Goal: Information Seeking & Learning: Learn about a topic

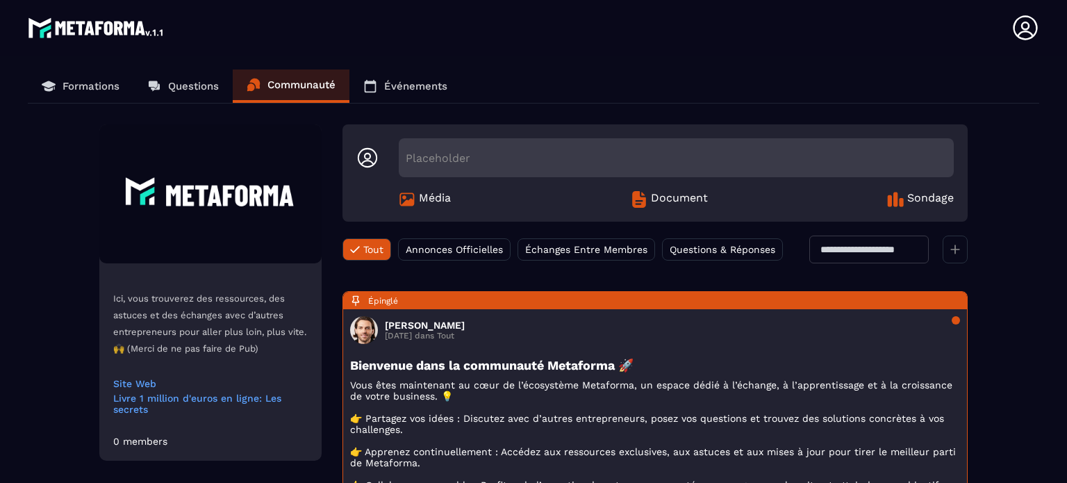
click at [92, 83] on p "Formations" at bounding box center [91, 86] width 57 height 13
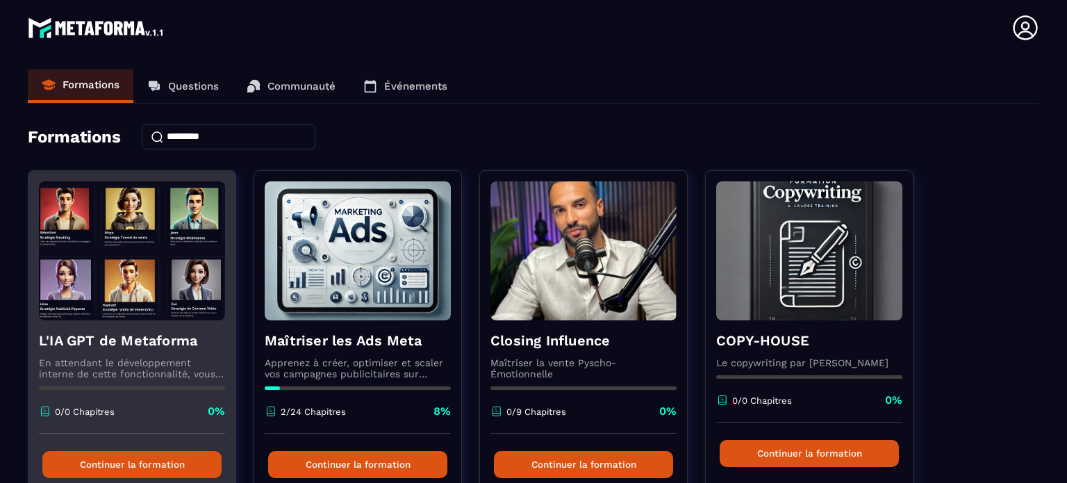
scroll to position [69, 0]
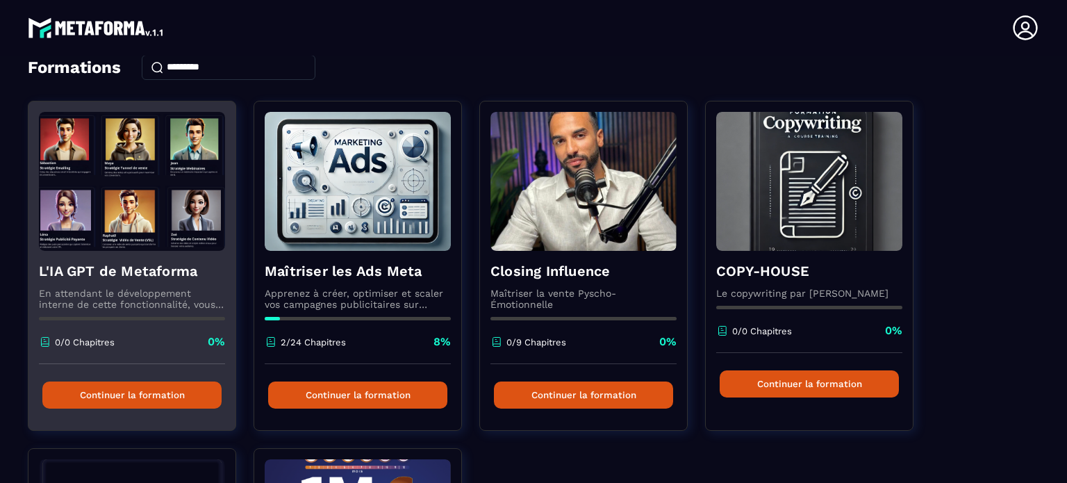
click at [115, 174] on img at bounding box center [132, 181] width 186 height 139
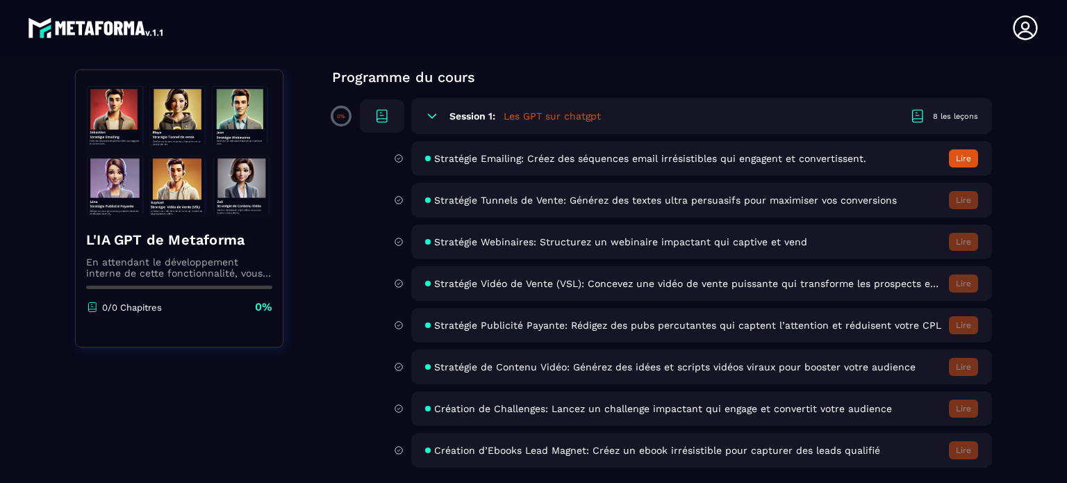
scroll to position [44, 0]
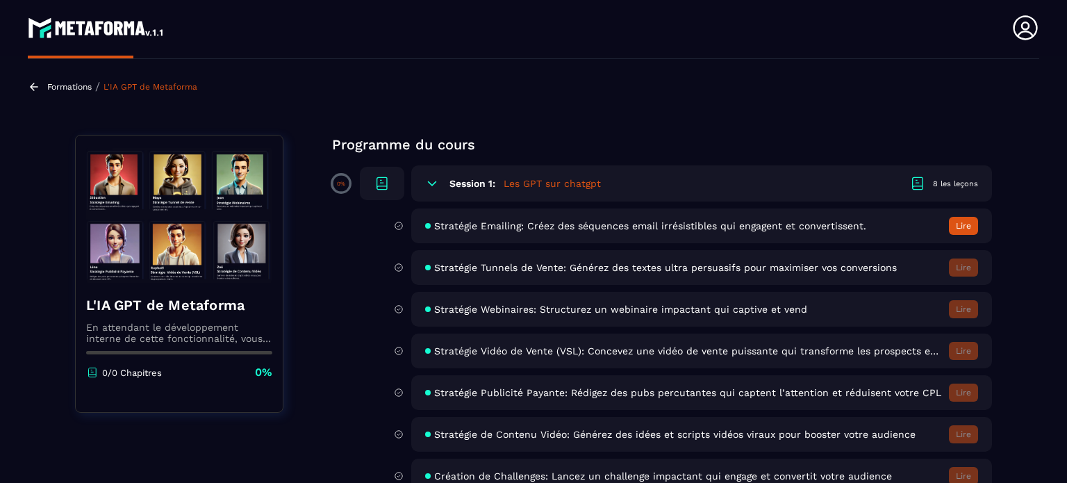
click at [554, 184] on h5 "Les GPT sur chatgpt" at bounding box center [552, 183] width 97 height 14
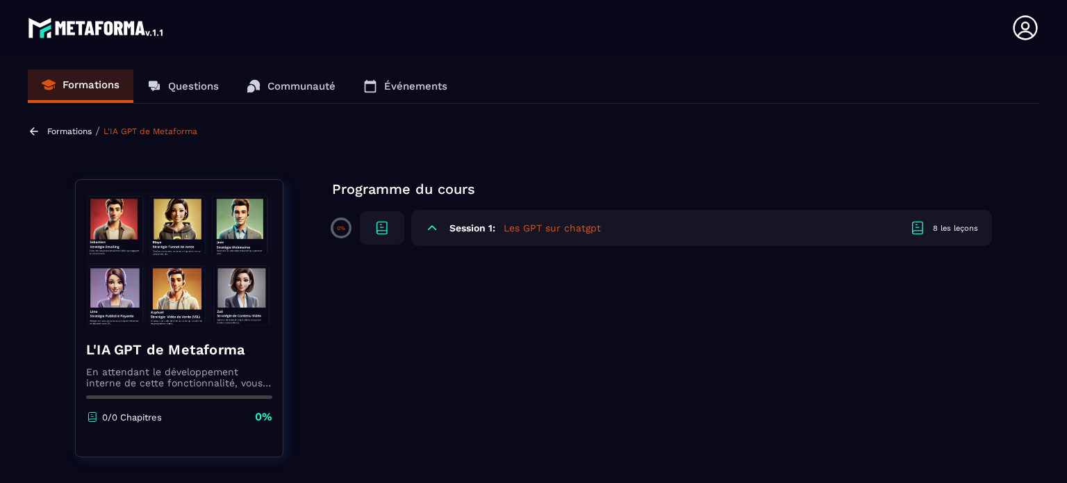
click at [536, 227] on h5 "Les GPT sur chatgpt" at bounding box center [552, 228] width 97 height 14
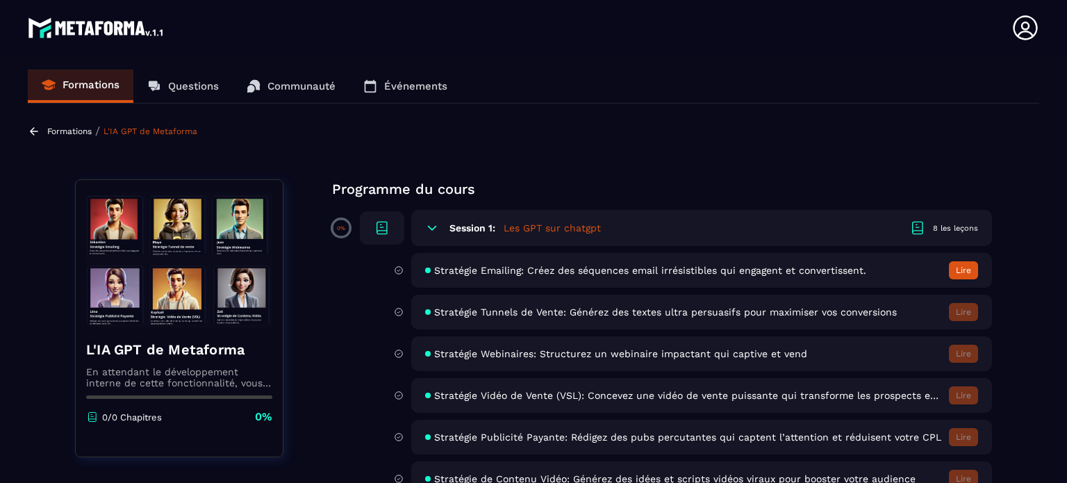
click at [550, 272] on span "Stratégie Emailing: Créez des séquences email irrésistibles qui engagent et con…" at bounding box center [650, 270] width 432 height 11
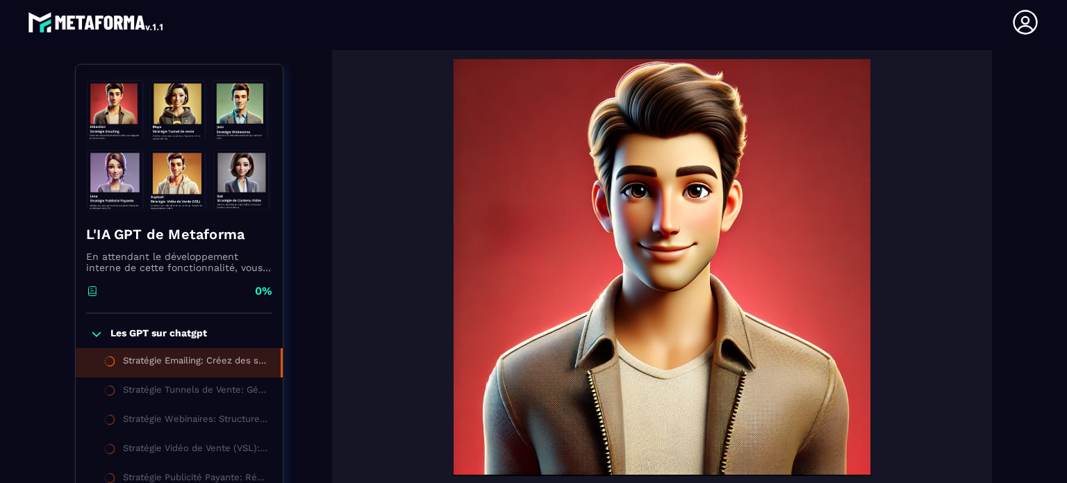
scroll to position [95, 0]
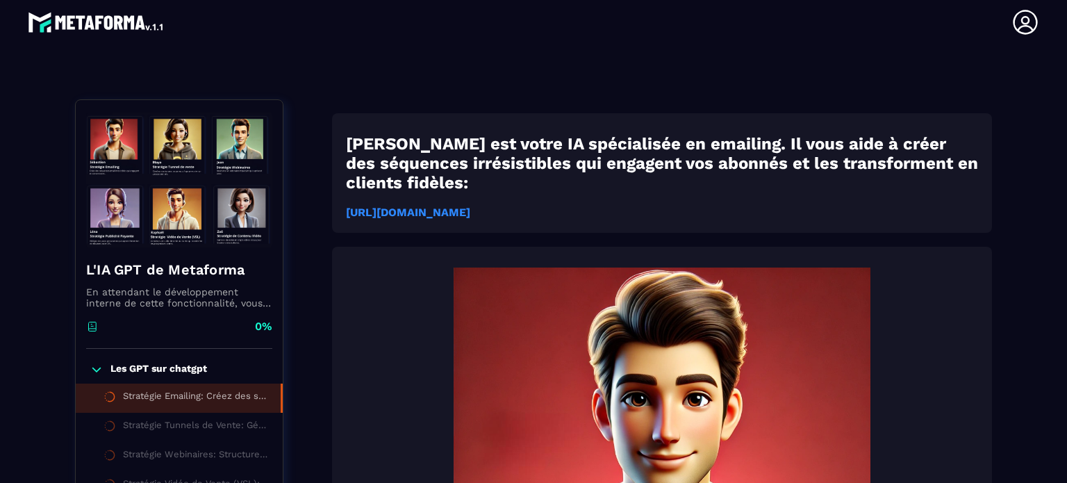
click at [470, 206] on strong "[URL][DOMAIN_NAME]" at bounding box center [408, 212] width 124 height 13
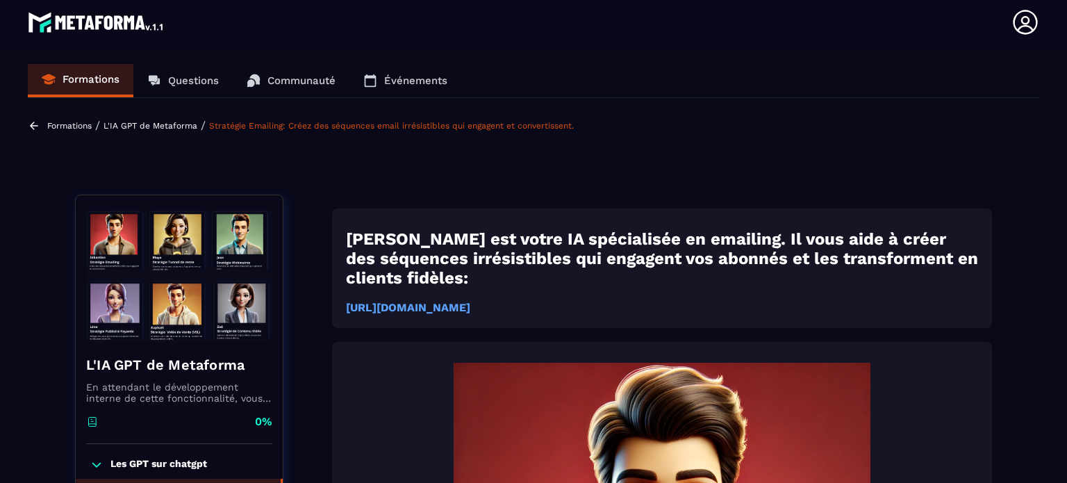
scroll to position [0, 0]
click at [181, 230] on img at bounding box center [179, 275] width 186 height 139
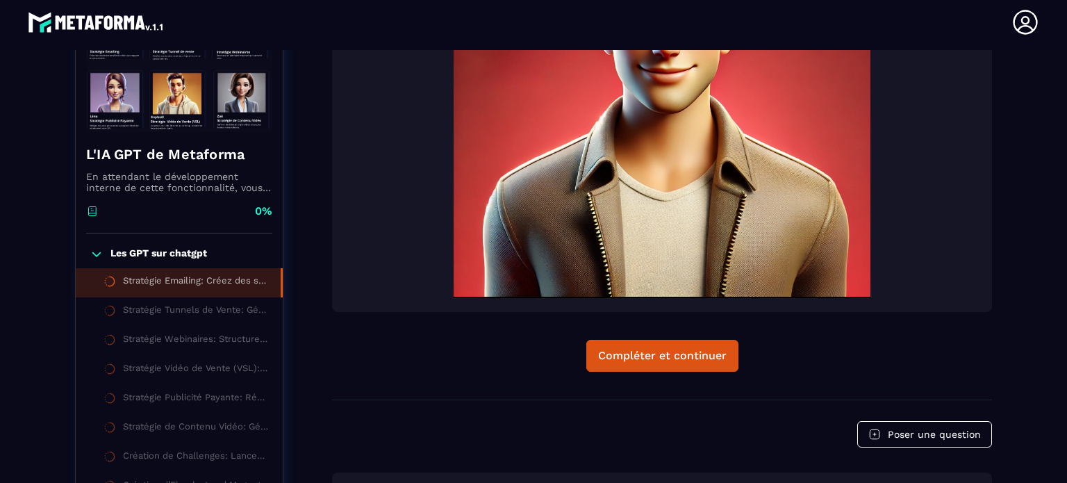
scroll to position [304, 0]
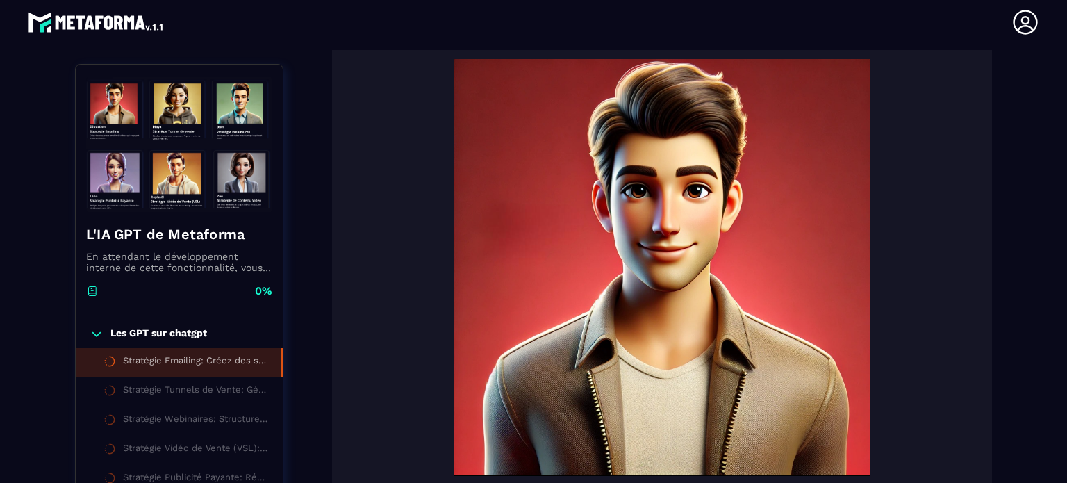
click at [97, 333] on icon at bounding box center [97, 334] width 14 height 14
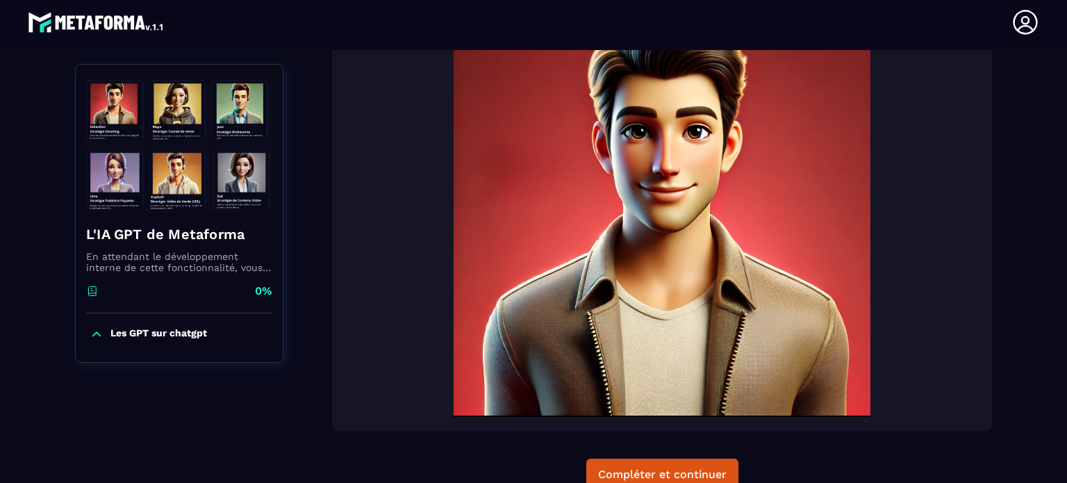
scroll to position [443, 0]
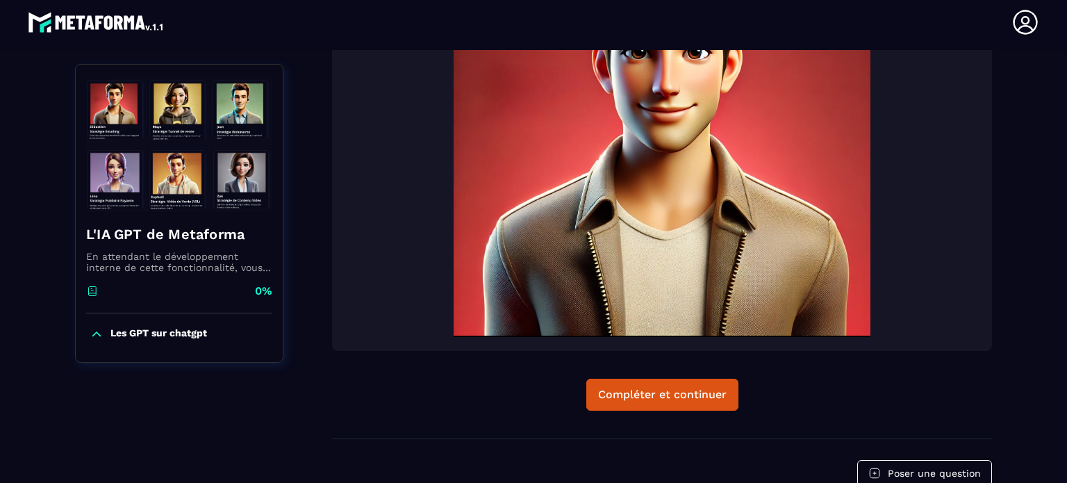
click at [176, 105] on img at bounding box center [179, 144] width 186 height 139
click at [134, 333] on p "Les GPT sur chatgpt" at bounding box center [158, 334] width 97 height 14
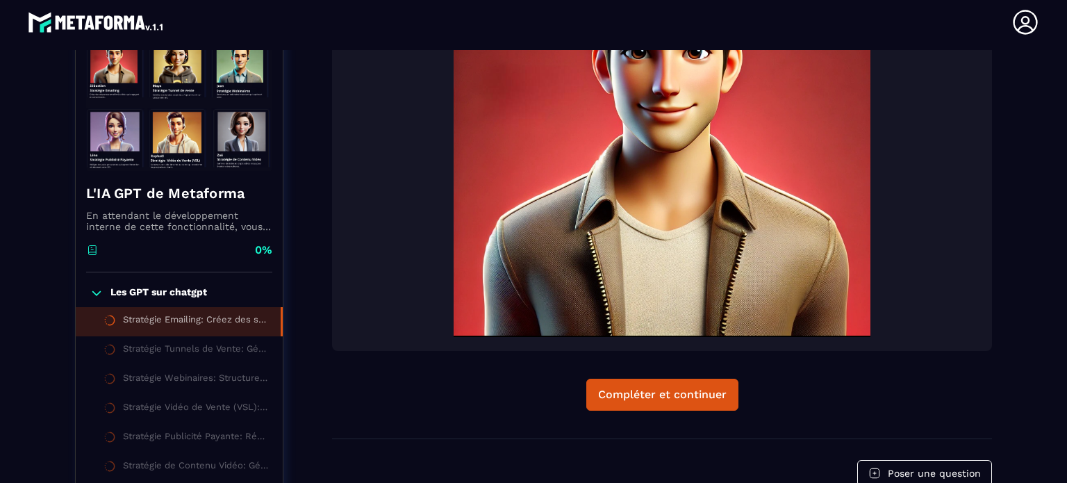
scroll to position [373, 0]
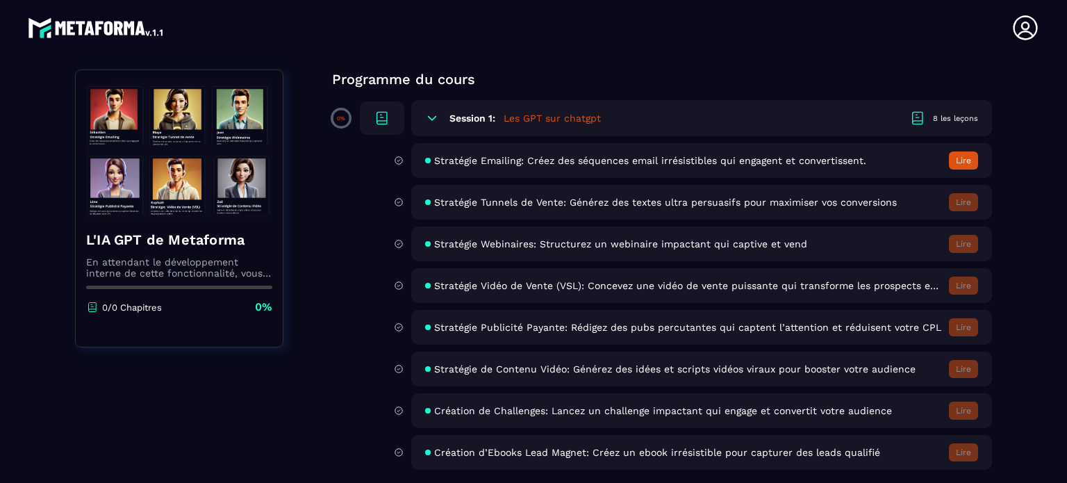
scroll to position [114, 0]
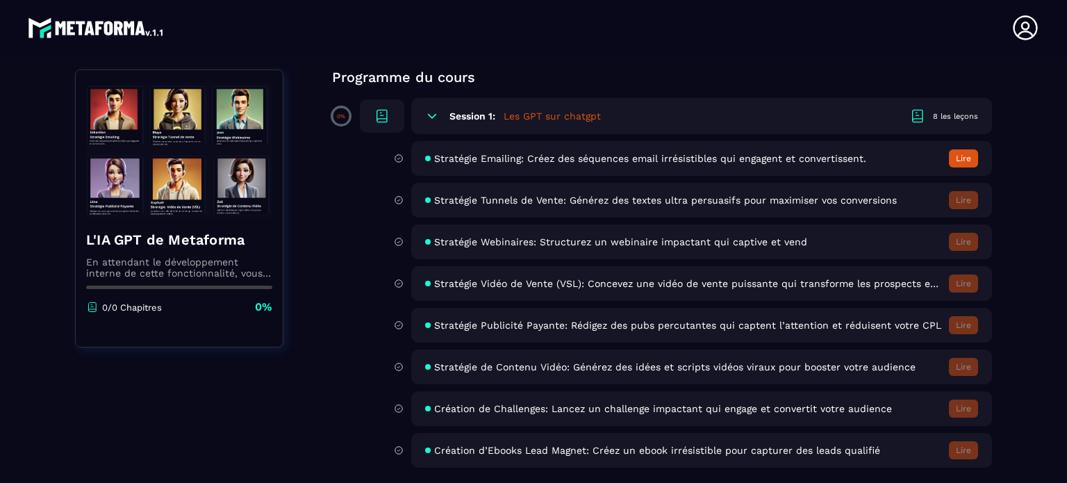
click at [581, 195] on span "Stratégie Tunnels de Vente: Générez des textes ultra persuasifs pour maximiser …" at bounding box center [665, 200] width 463 height 11
click at [583, 156] on span "Stratégie Emailing: Créez des séquences email irrésistibles qui engagent et con…" at bounding box center [650, 158] width 432 height 11
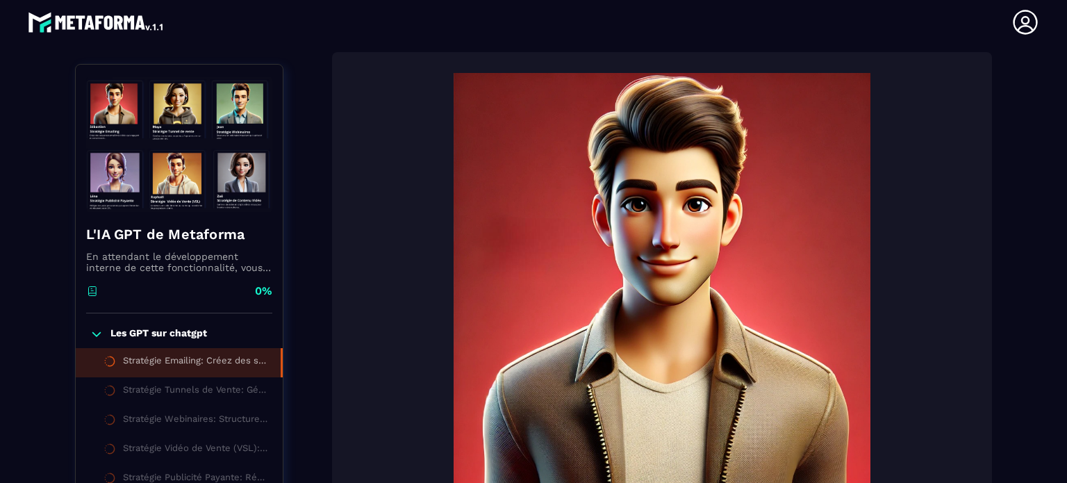
scroll to position [283, 0]
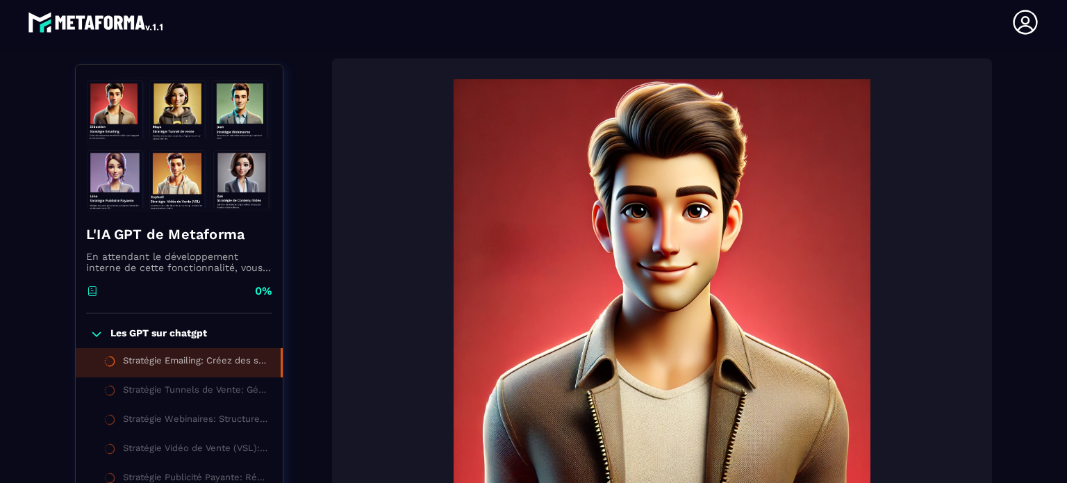
click at [609, 233] on img at bounding box center [662, 287] width 632 height 417
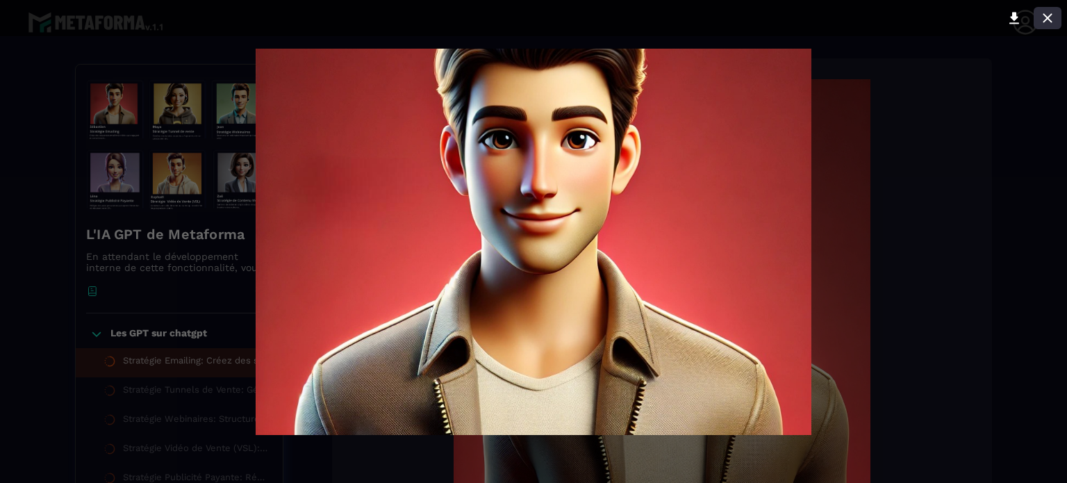
drag, startPoint x: 1050, startPoint y: 13, endPoint x: 981, endPoint y: 33, distance: 71.7
click at [1048, 14] on icon at bounding box center [1047, 18] width 17 height 17
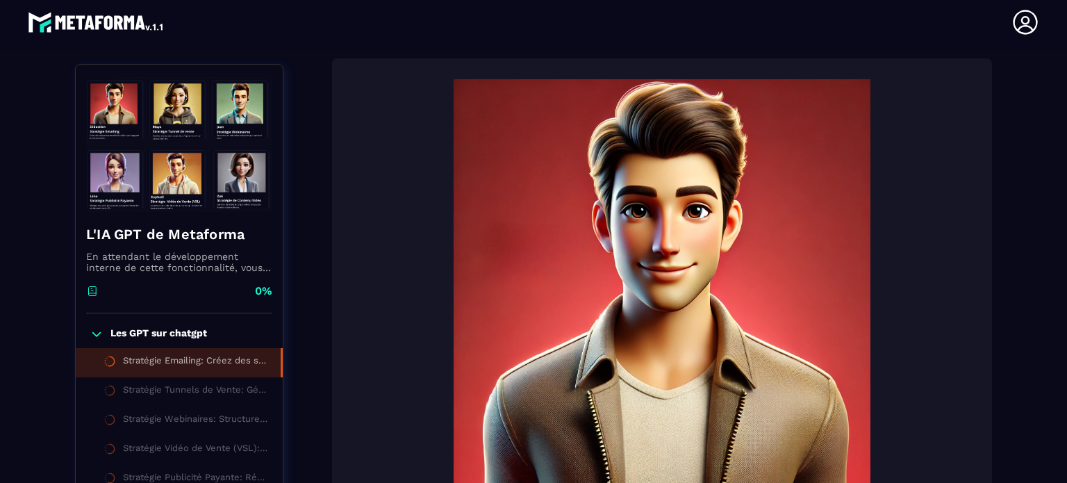
click at [174, 334] on p "Les GPT sur chatgpt" at bounding box center [158, 334] width 97 height 14
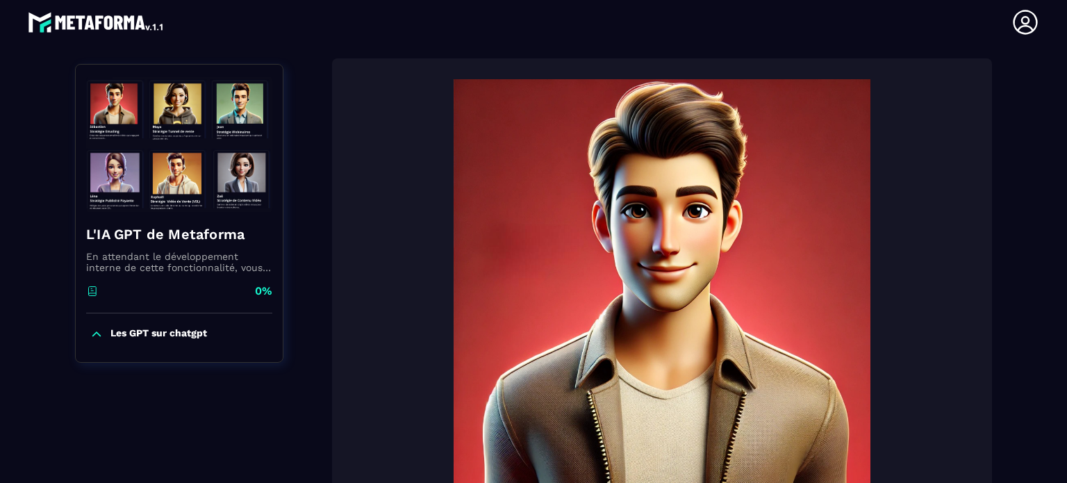
click at [172, 333] on p "Les GPT sur chatgpt" at bounding box center [158, 334] width 97 height 14
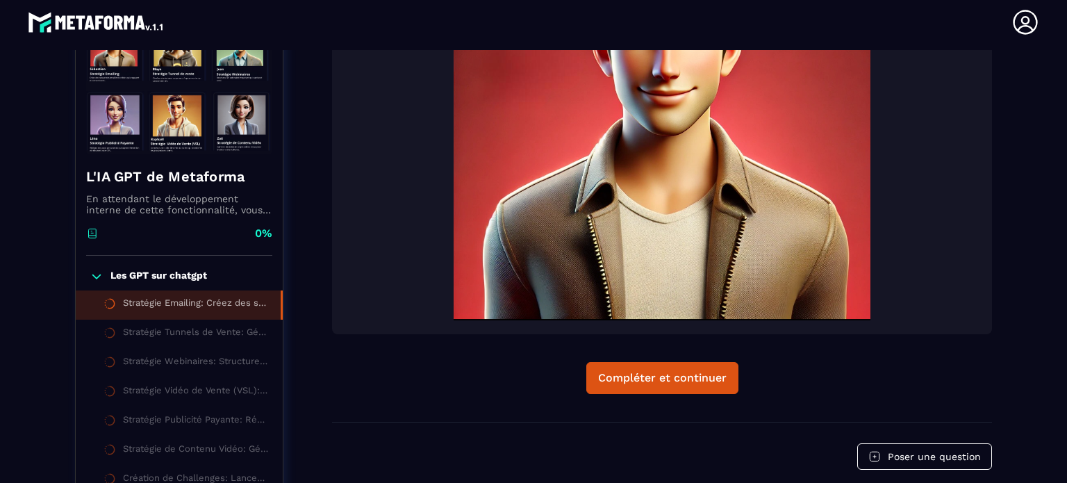
scroll to position [353, 0]
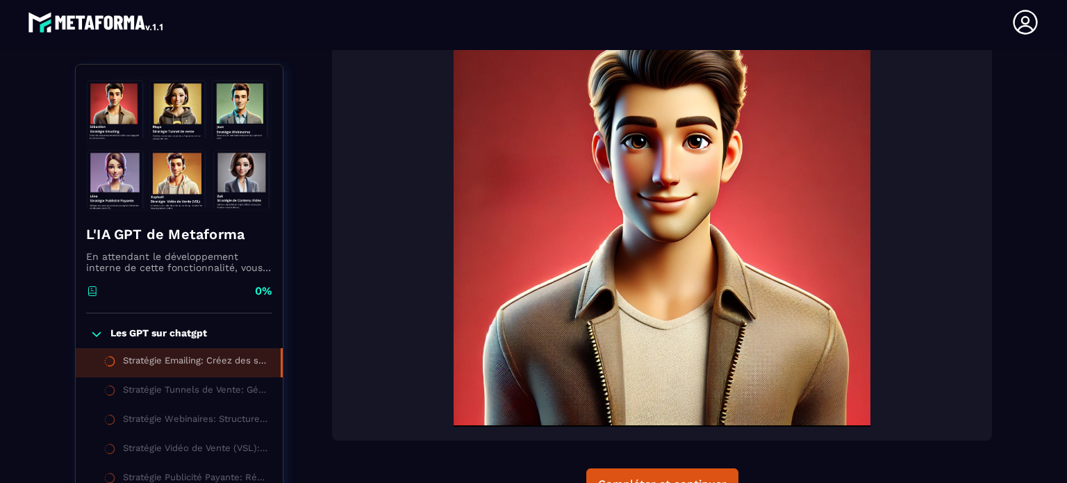
click at [632, 242] on img at bounding box center [662, 218] width 632 height 417
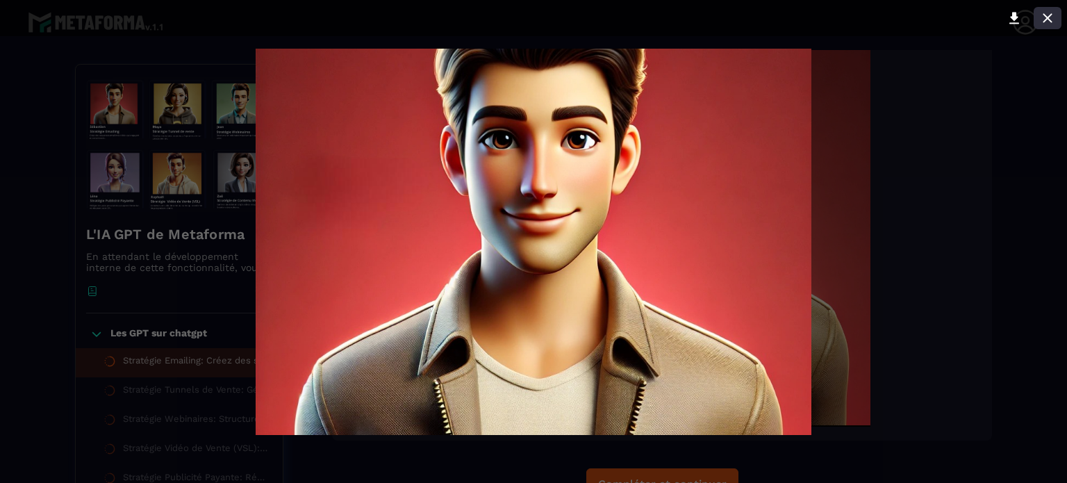
click at [1050, 20] on icon at bounding box center [1047, 17] width 9 height 9
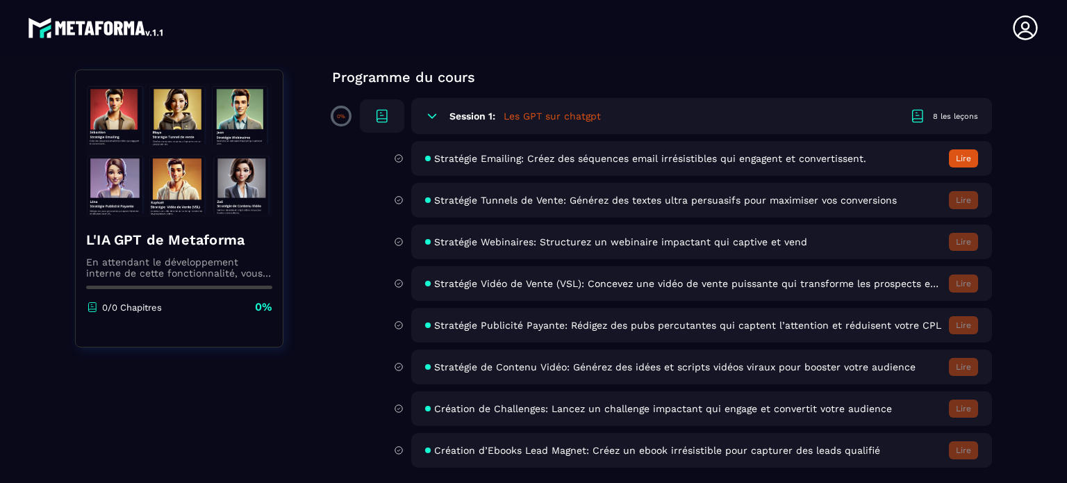
scroll to position [114, 0]
click at [549, 155] on span "Stratégie Emailing: Créez des séquences email irrésistibles qui engagent et con…" at bounding box center [650, 158] width 432 height 11
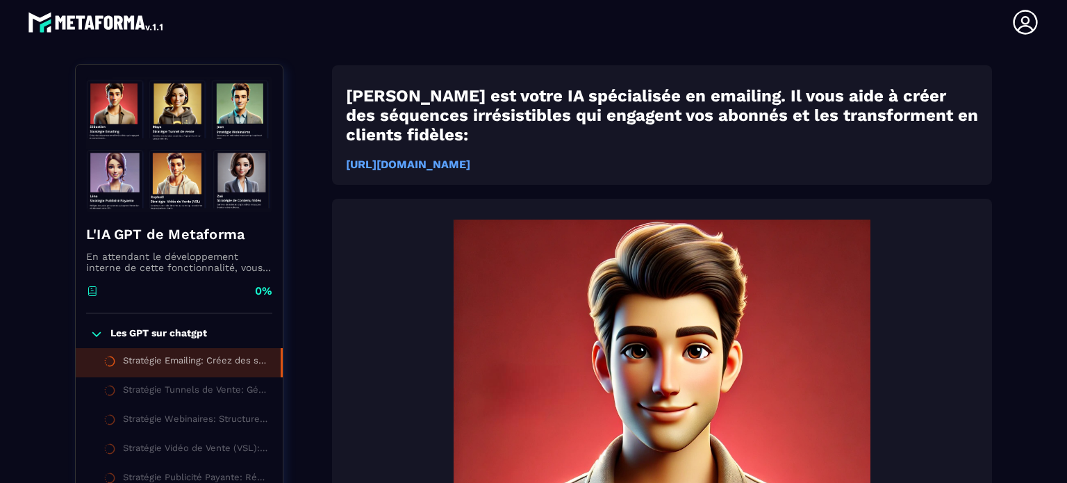
scroll to position [144, 0]
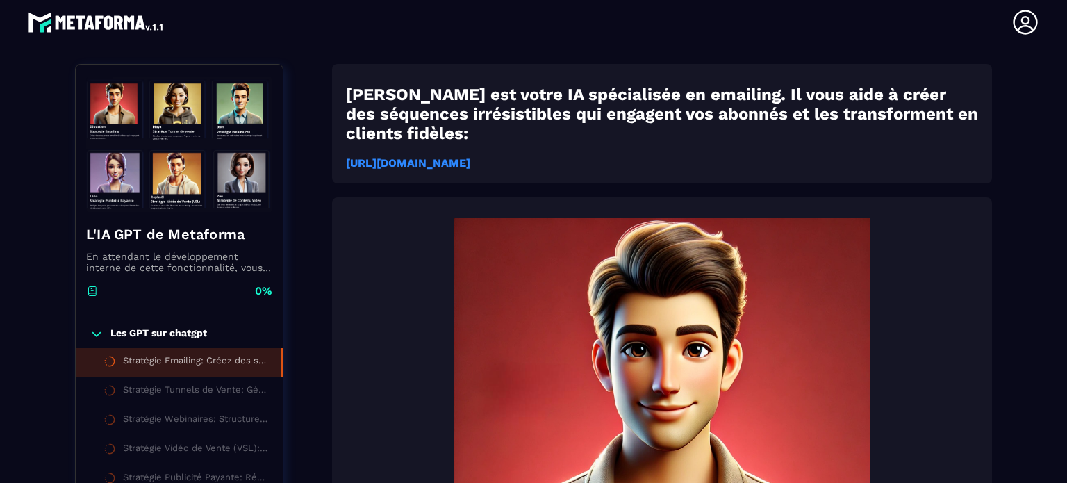
click at [470, 156] on strong "[URL][DOMAIN_NAME]" at bounding box center [408, 162] width 124 height 13
